Goal: Communication & Community: Answer question/provide support

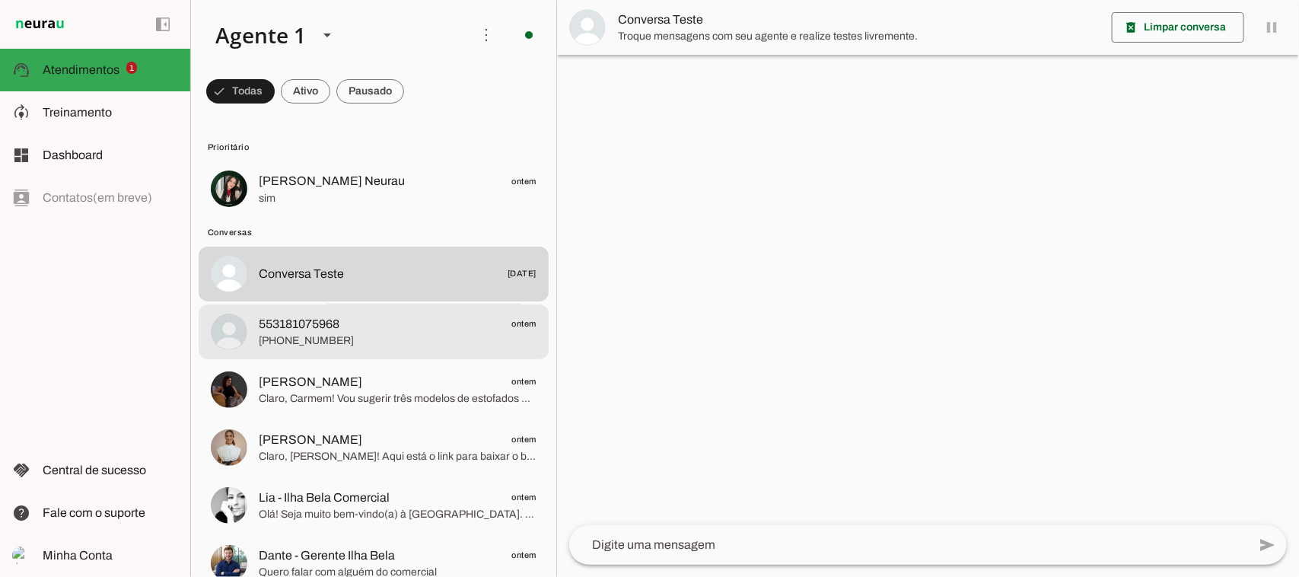
click at [370, 328] on span "553181075968 ontem" at bounding box center [398, 323] width 278 height 19
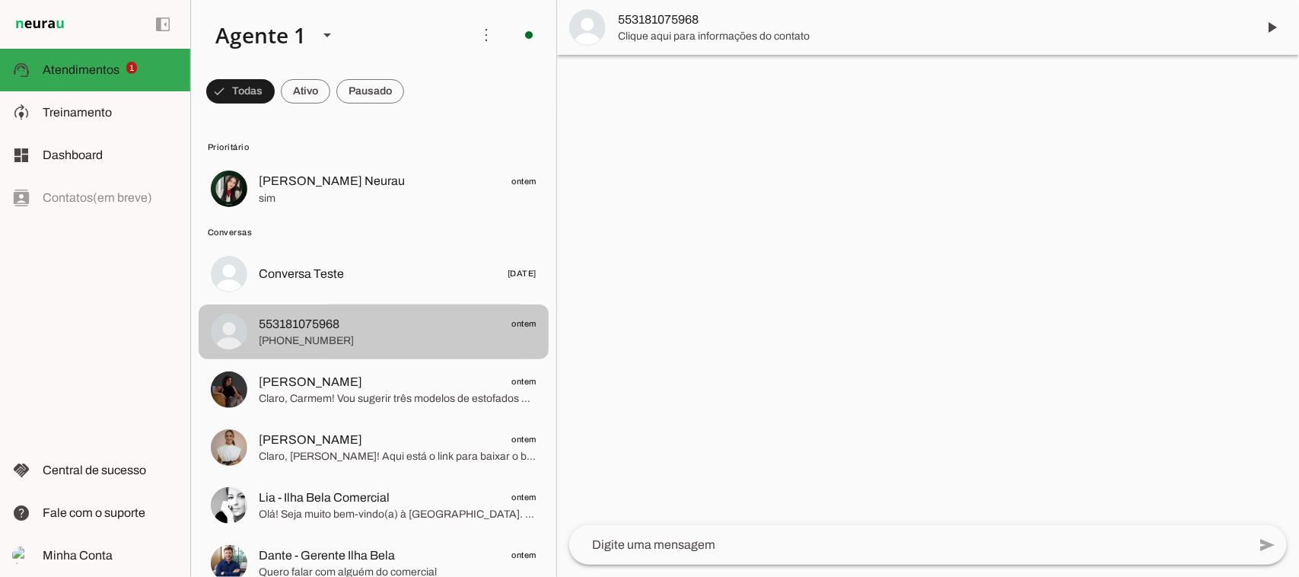
scroll to position [95, 0]
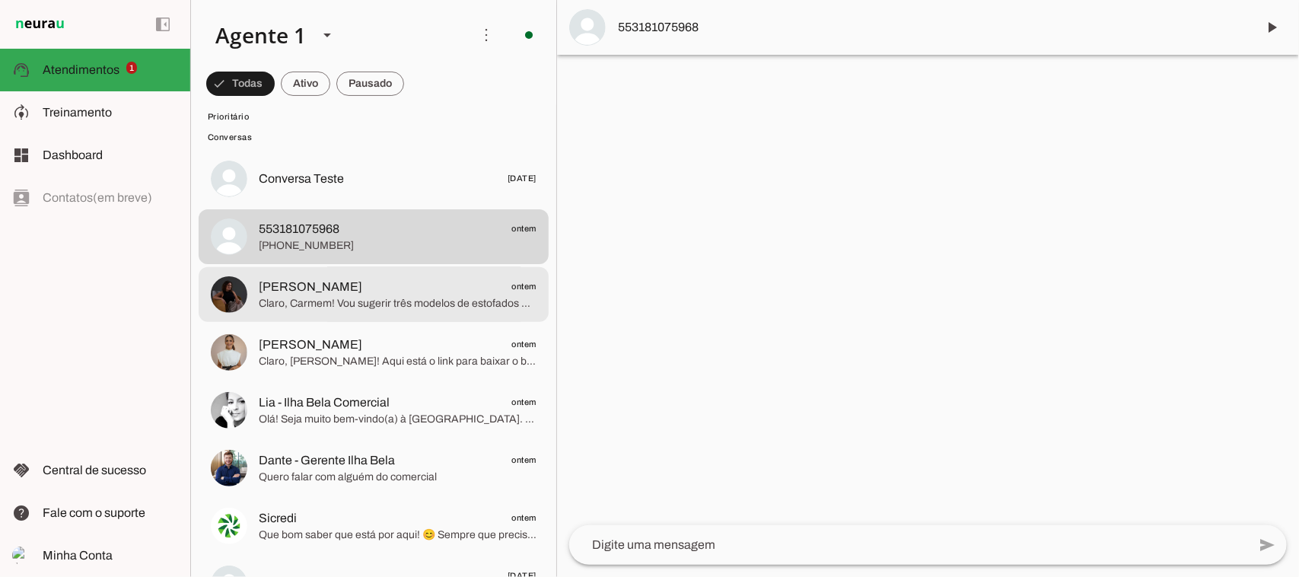
click at [394, 297] on span "Claro, Carmem! Vou sugerir três modelos de estofados modulares da Ilha Bela Est…" at bounding box center [398, 303] width 278 height 15
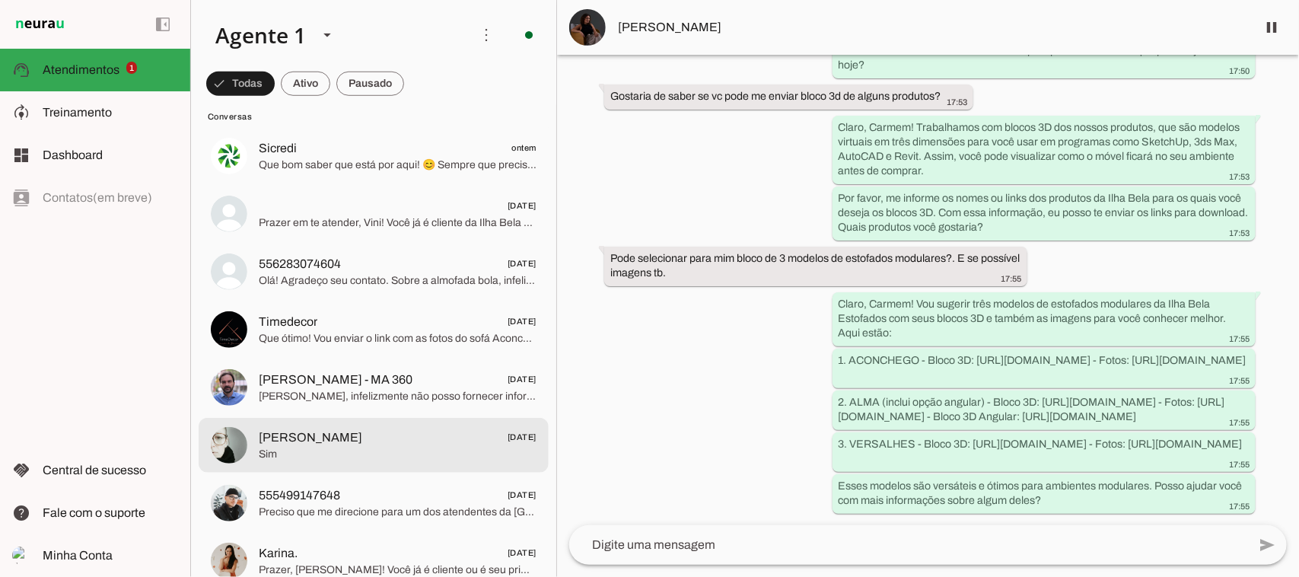
scroll to position [475, 0]
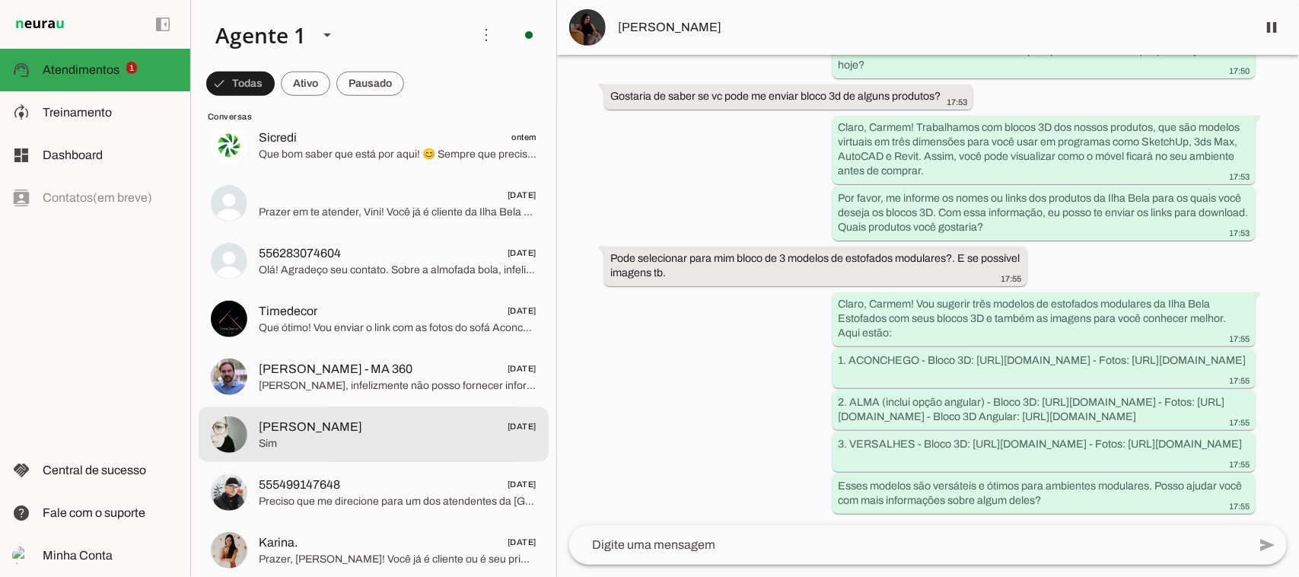
click at [343, 430] on span "[PERSON_NAME] [DATE]" at bounding box center [398, 426] width 278 height 19
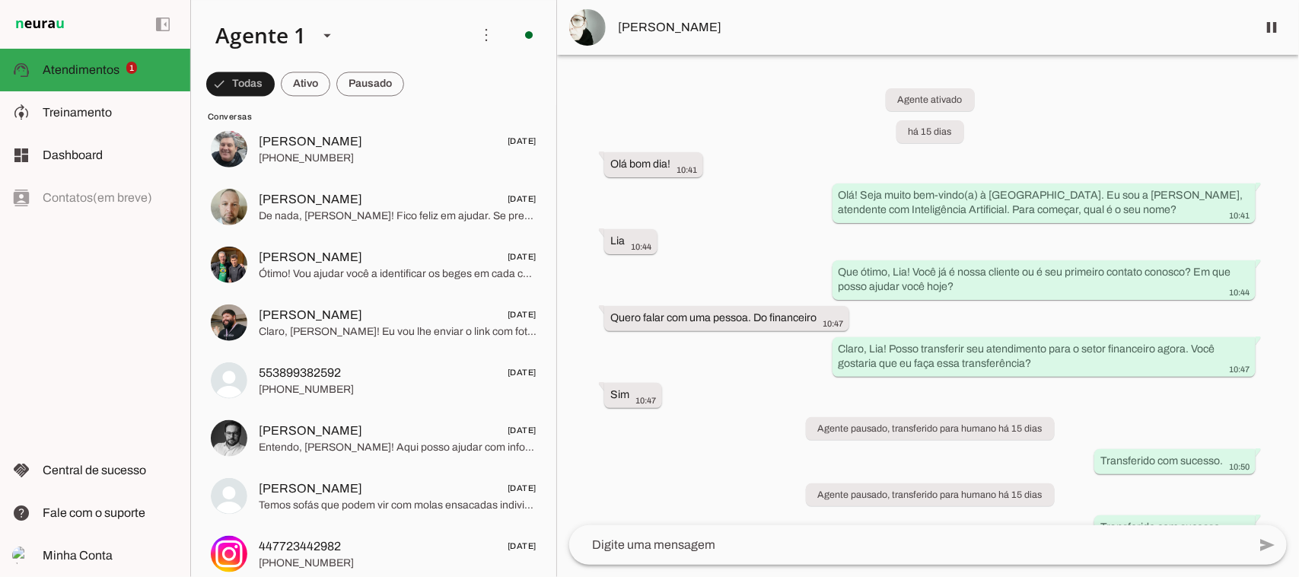
scroll to position [1471, 0]
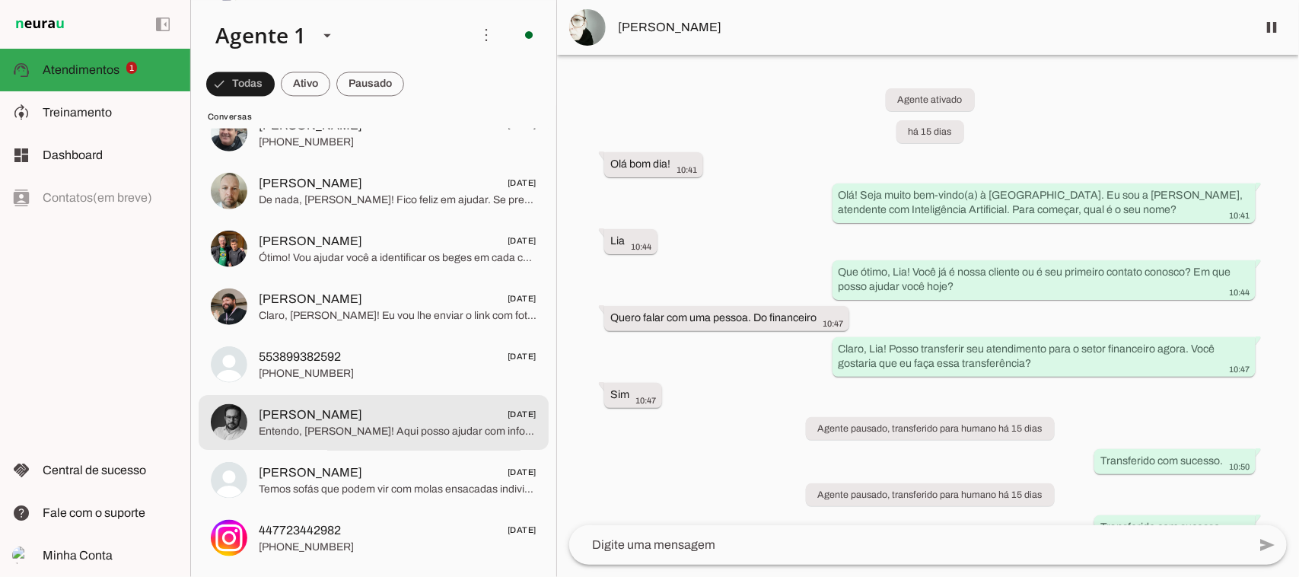
click at [428, 428] on span "Entendo, [PERSON_NAME]! Aqui posso ajudar com informações sobre nossos produtos…" at bounding box center [398, 431] width 278 height 15
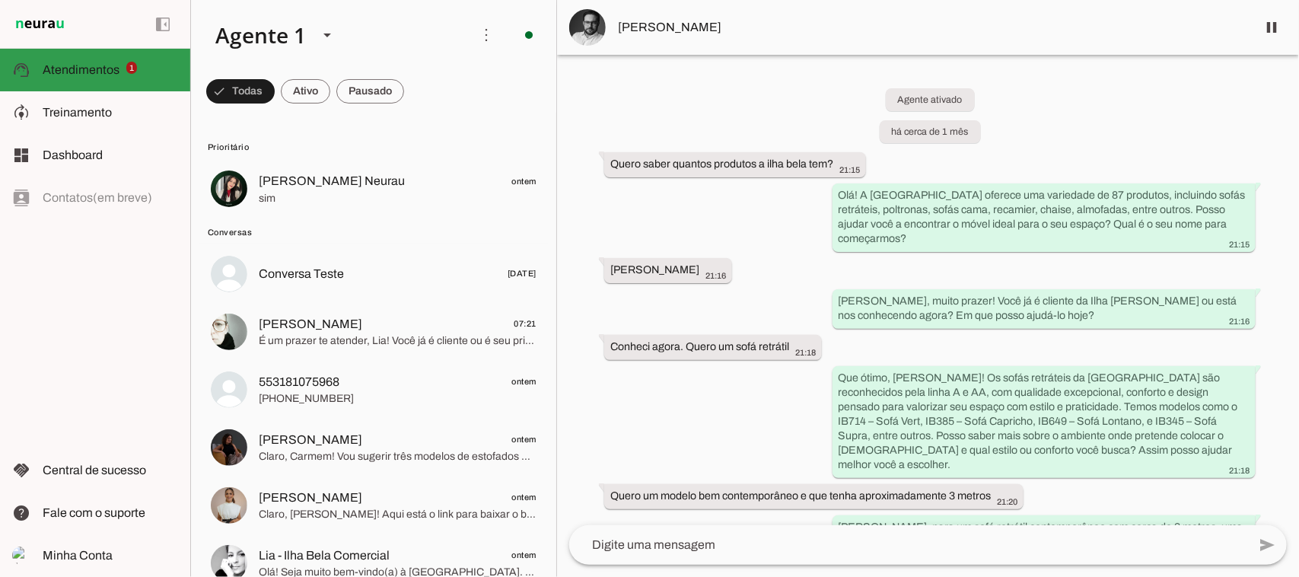
click at [103, 65] on span "Atendimentos" at bounding box center [81, 69] width 77 height 13
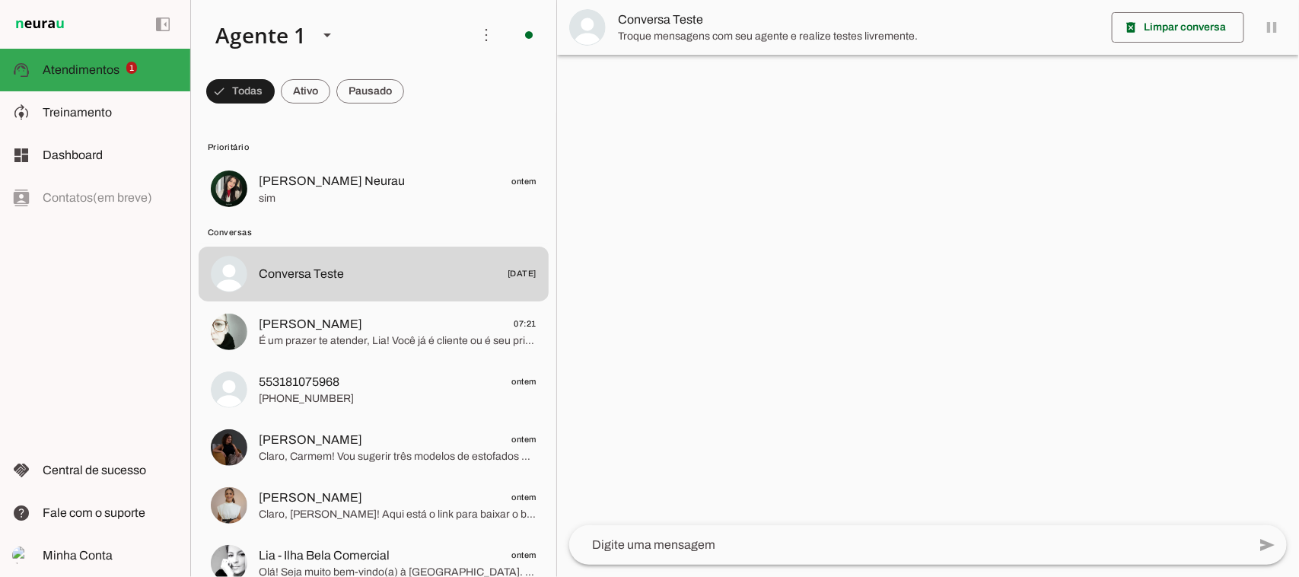
click at [385, 158] on md-item "Conversas" at bounding box center [374, 146] width 350 height 24
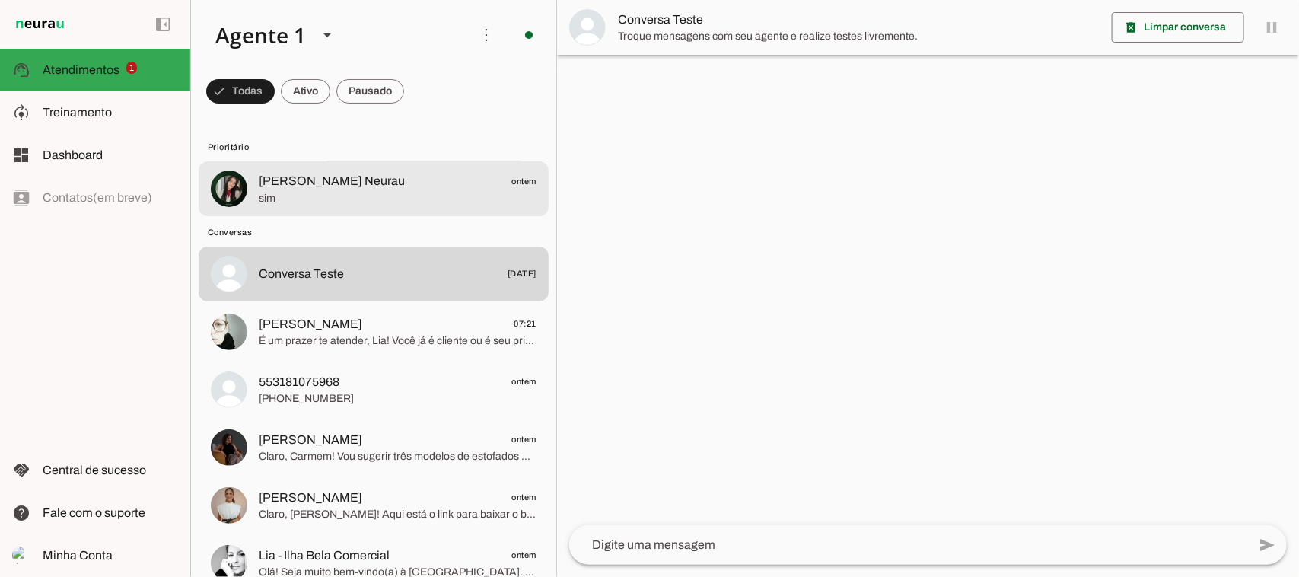
click at [379, 191] on span "sim" at bounding box center [398, 198] width 278 height 15
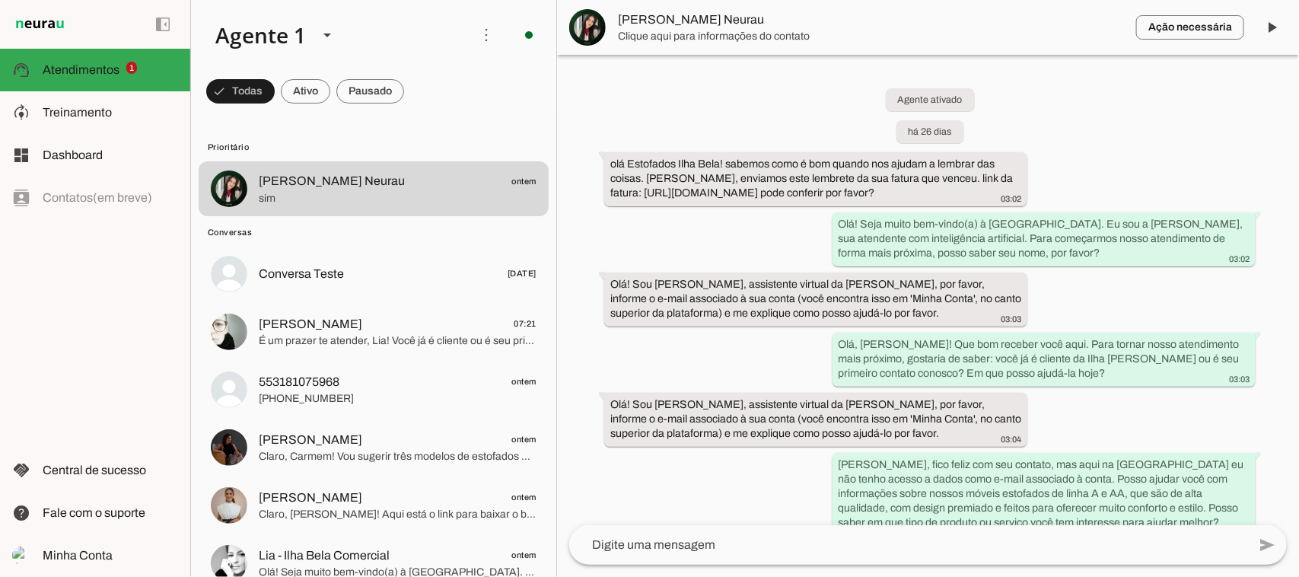
scroll to position [40760, 0]
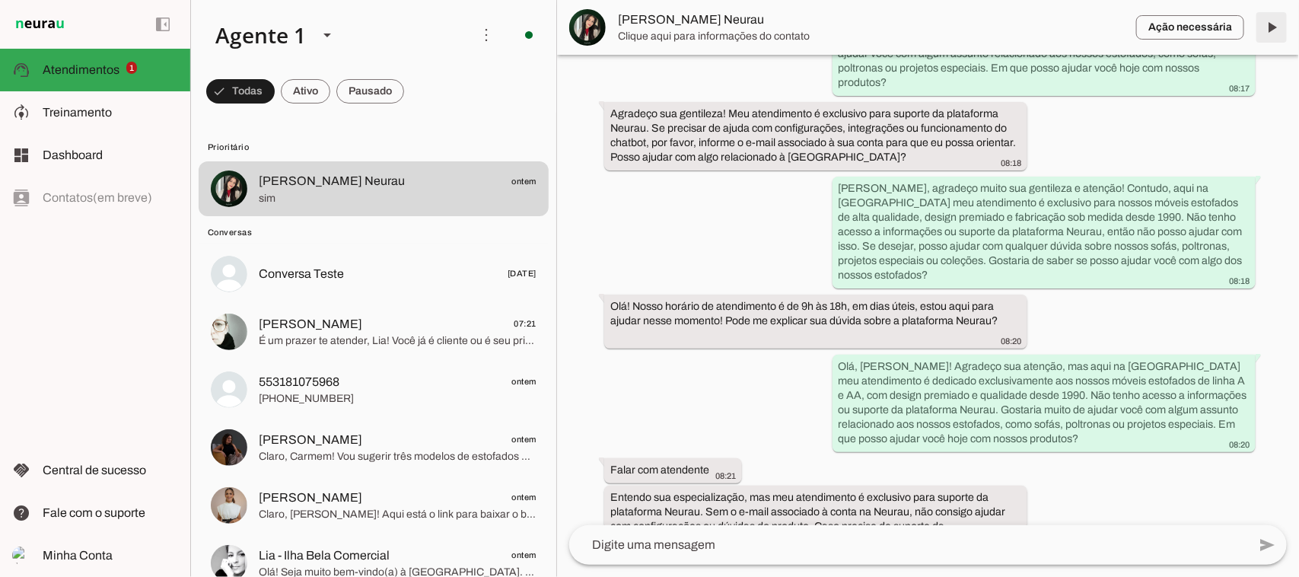
click at [1269, 29] on span at bounding box center [1271, 27] width 37 height 37
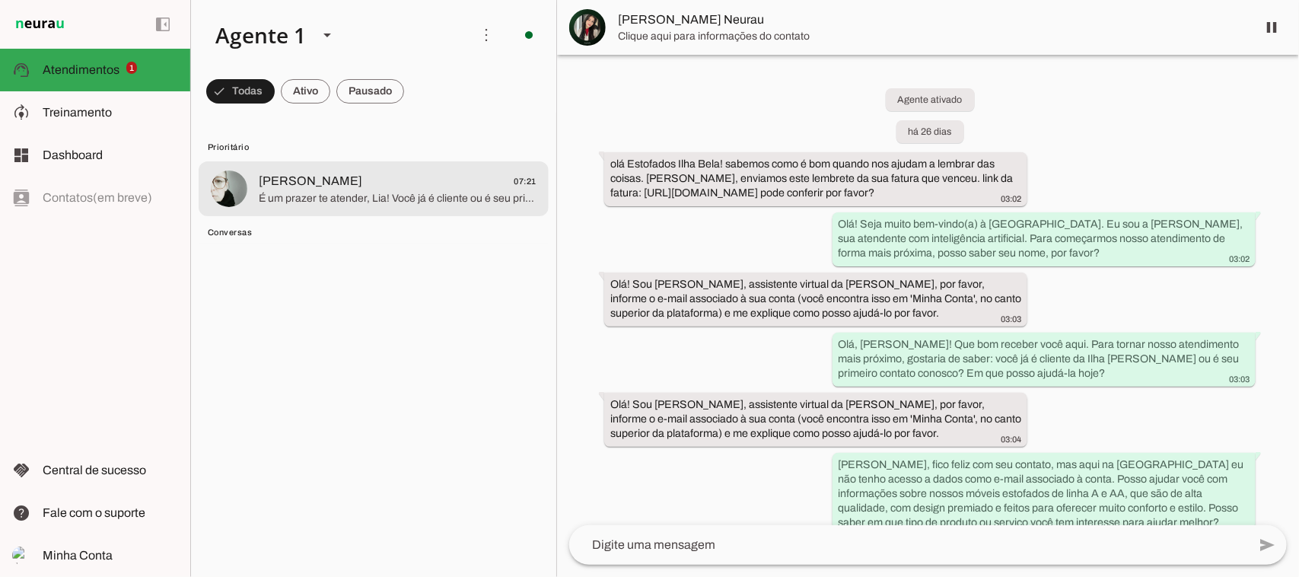
scroll to position [0, 0]
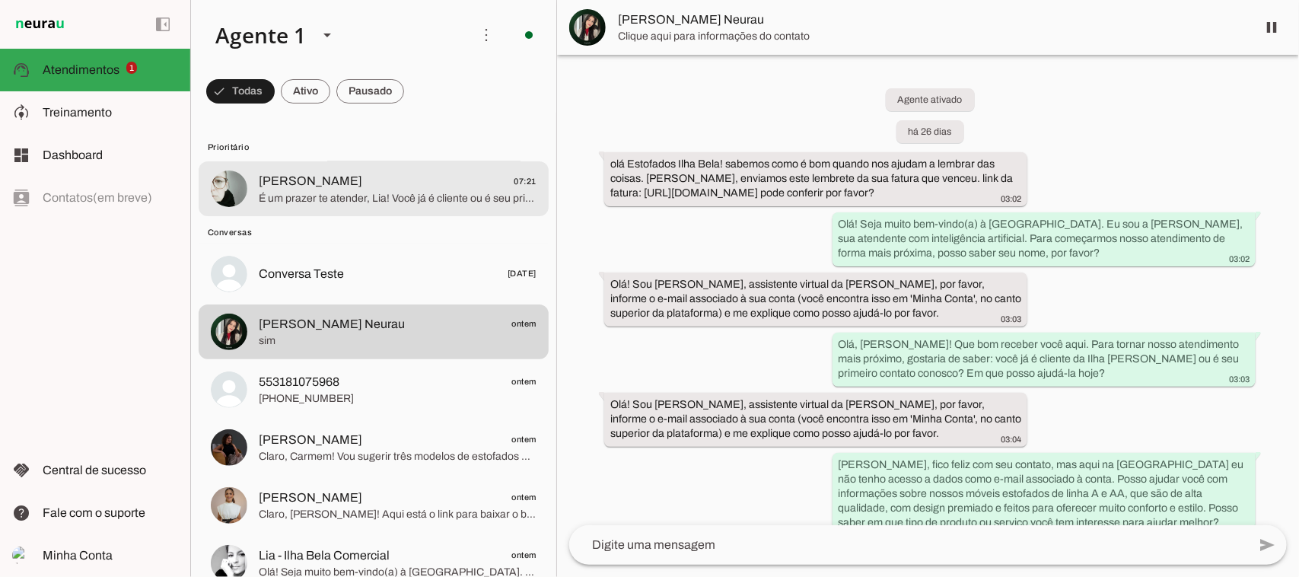
click at [453, 195] on span "É um prazer te atender, Lia! Você já é cliente ou é seu primeiro contato conosc…" at bounding box center [398, 198] width 278 height 15
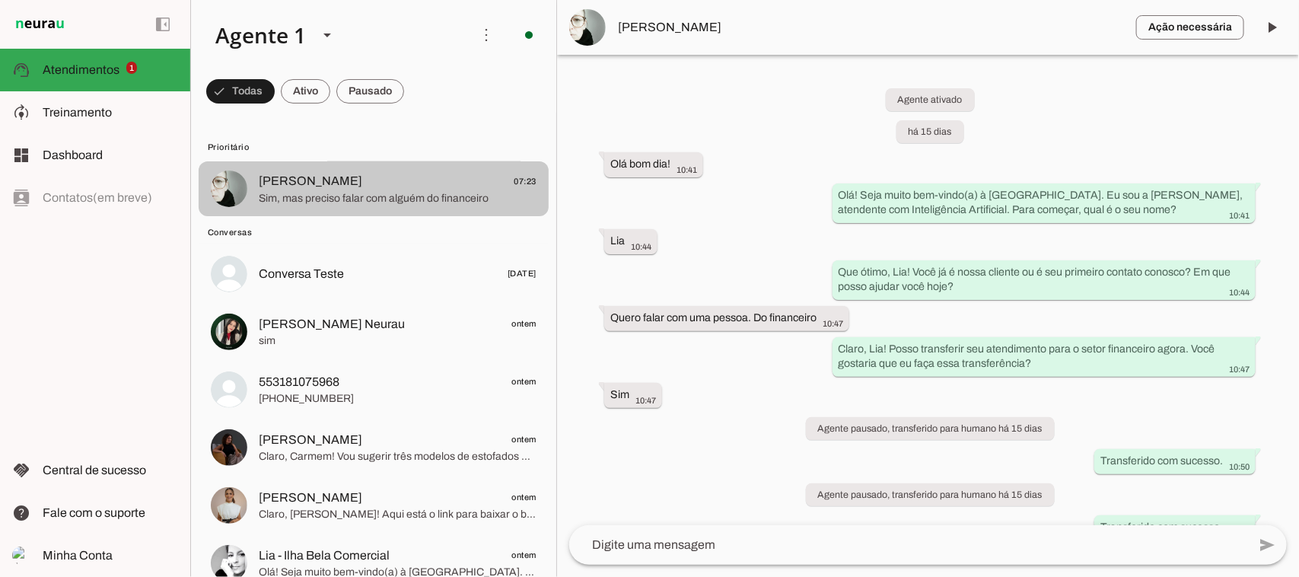
click at [369, 192] on span "Sim, mas preciso falar com alguém do financeiro" at bounding box center [398, 198] width 278 height 15
click at [455, 184] on span "[PERSON_NAME] 07:23" at bounding box center [398, 181] width 278 height 19
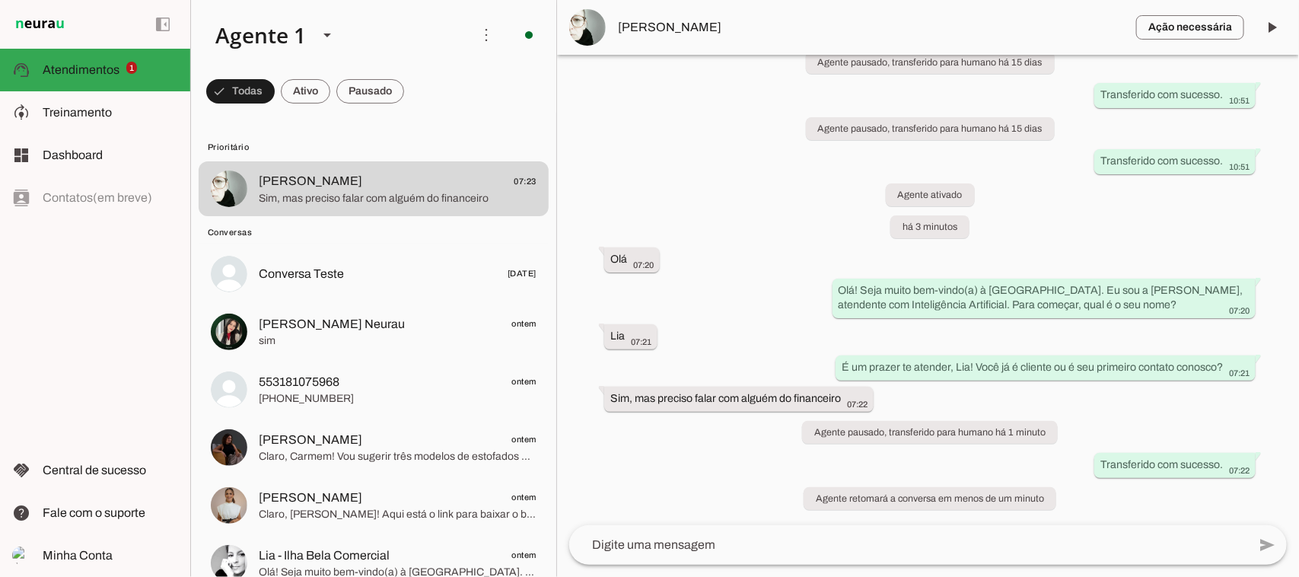
scroll to position [577, 0]
